Goal: Transaction & Acquisition: Download file/media

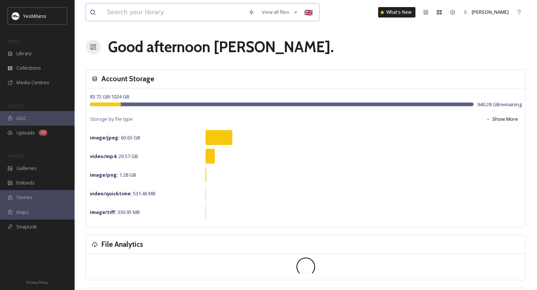
click at [162, 10] on input at bounding box center [173, 12] width 141 height 16
type input "v"
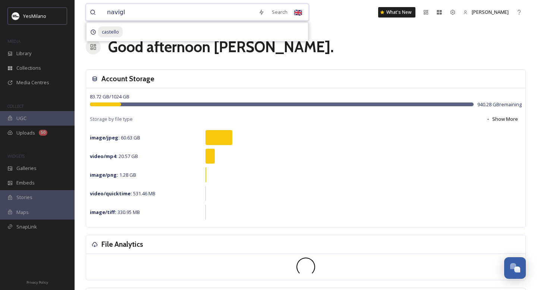
type input "navigli"
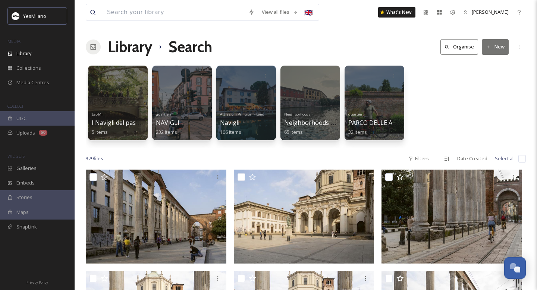
click at [439, 160] on div "379 file s Filters Date Created Select all" at bounding box center [306, 159] width 440 height 15
click at [428, 160] on div "Filters" at bounding box center [419, 159] width 28 height 15
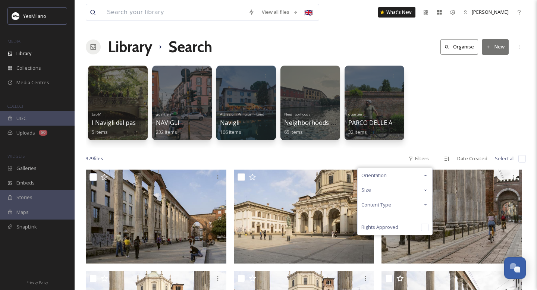
click at [417, 173] on div "Orientation" at bounding box center [395, 175] width 75 height 15
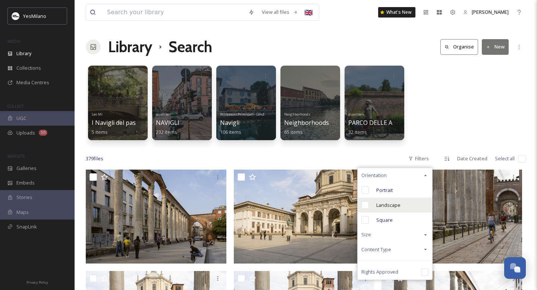
click at [391, 208] on span "Landscape" at bounding box center [389, 205] width 24 height 7
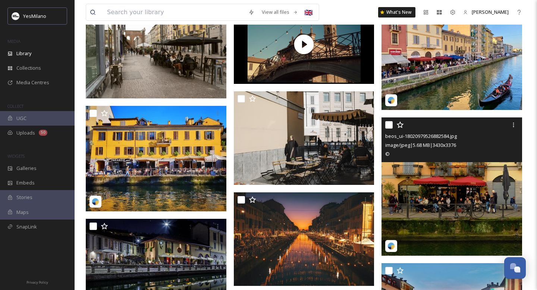
scroll to position [574, 0]
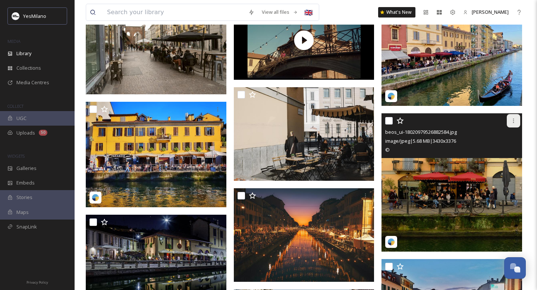
click at [513, 121] on icon at bounding box center [514, 121] width 6 height 6
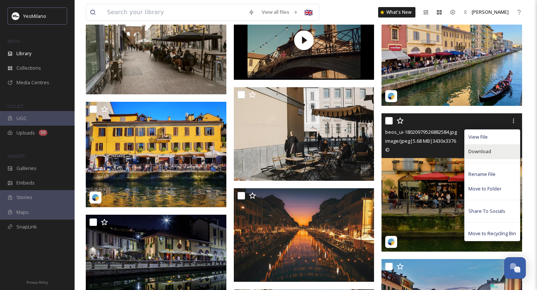
click at [494, 152] on div "Download" at bounding box center [492, 151] width 55 height 15
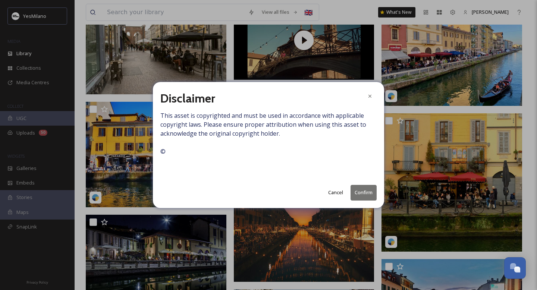
click at [369, 191] on button "Confirm" at bounding box center [364, 192] width 26 height 15
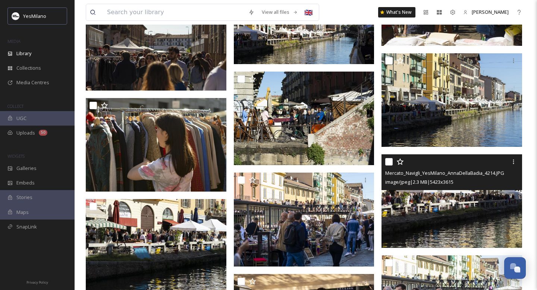
scroll to position [1477, 0]
